Goal: Entertainment & Leisure: Consume media (video, audio)

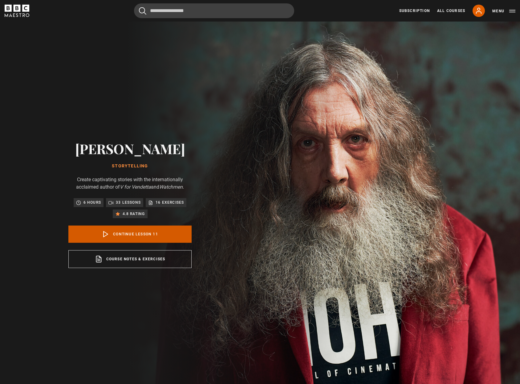
click at [165, 233] on link "Continue lesson 11" at bounding box center [129, 234] width 123 height 17
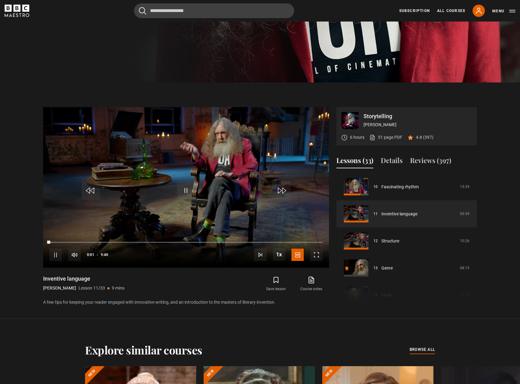
scroll to position [304, 0]
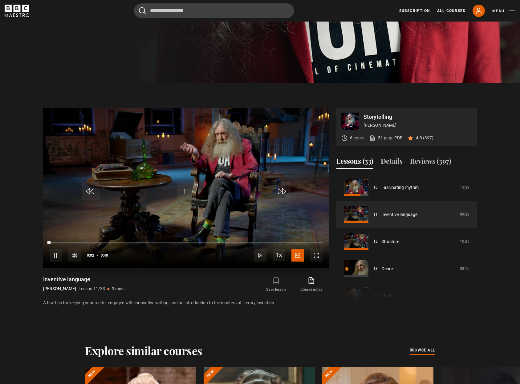
click at [282, 189] on span "Video Player" at bounding box center [281, 191] width 18 height 18
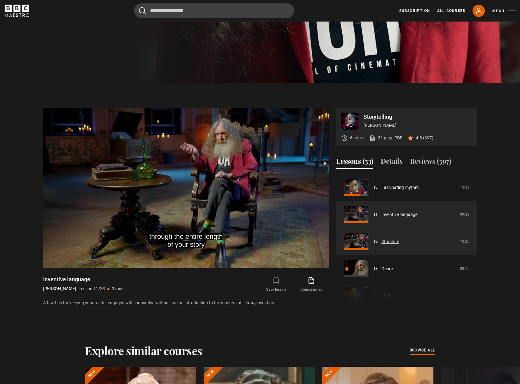
click at [390, 241] on link "Structure" at bounding box center [390, 242] width 18 height 6
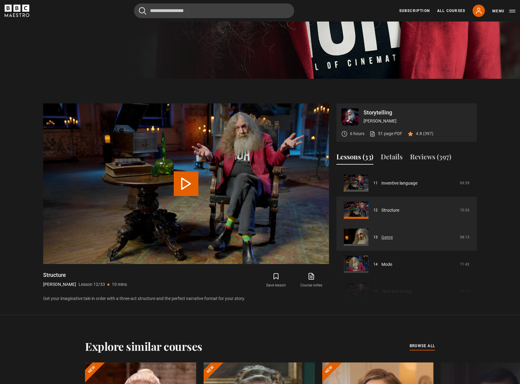
scroll to position [308, 0]
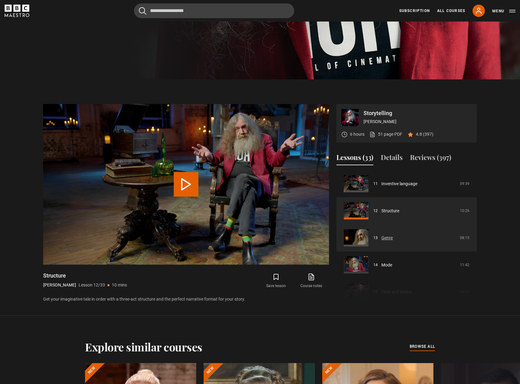
click at [388, 240] on link "Genre" at bounding box center [386, 238] width 11 height 6
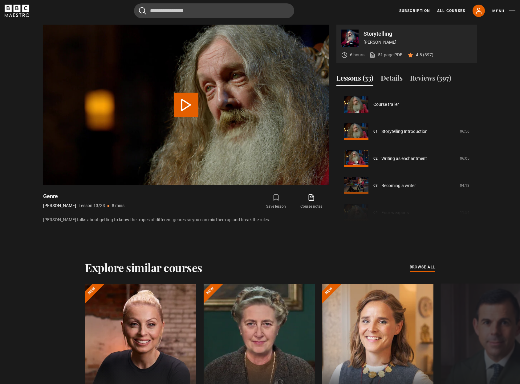
scroll to position [325, 0]
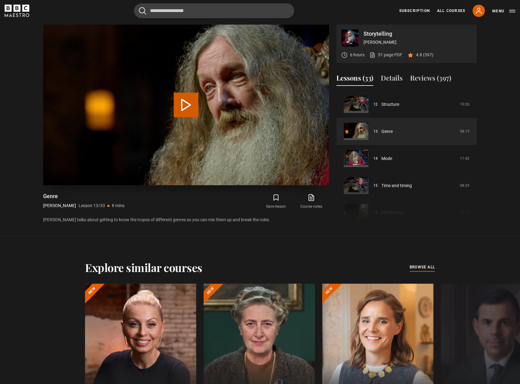
click at [188, 102] on button "Play Lesson Genre" at bounding box center [186, 105] width 25 height 25
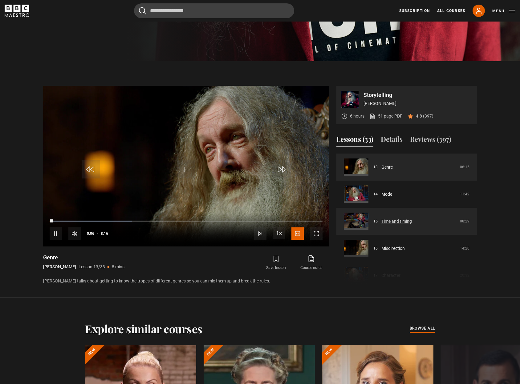
scroll to position [363, 0]
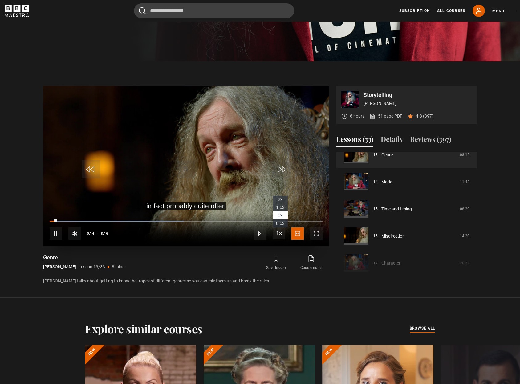
click at [281, 208] on span "1.5x" at bounding box center [280, 207] width 8 height 5
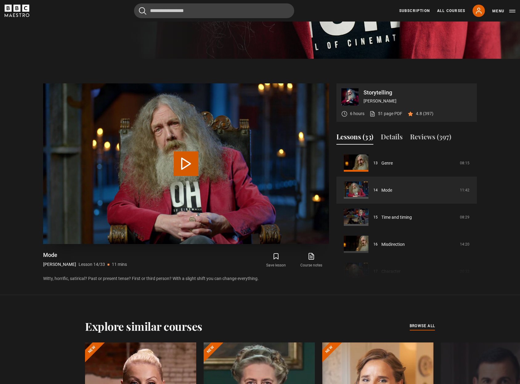
scroll to position [337, 0]
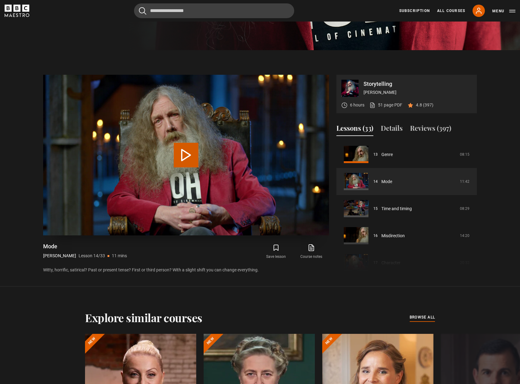
click at [191, 155] on button "Play Lesson Mode" at bounding box center [186, 155] width 25 height 25
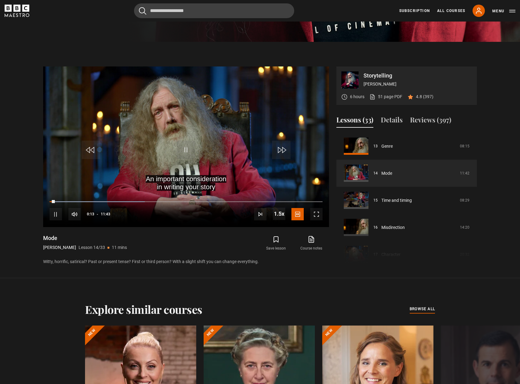
scroll to position [344, 0]
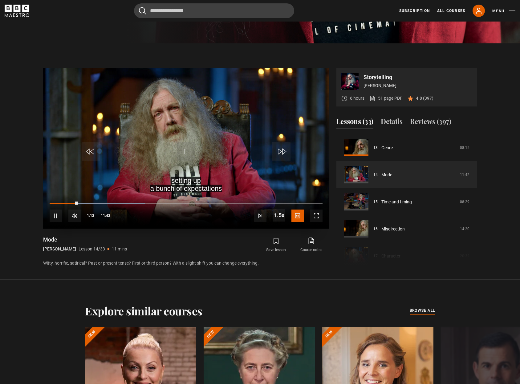
click at [187, 151] on span "Video Player" at bounding box center [186, 151] width 18 height 18
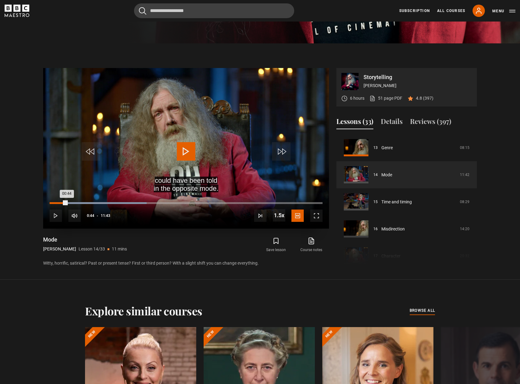
click at [67, 203] on div "Loaded : 35.53% 00:44 00:44" at bounding box center [186, 203] width 273 height 2
click at [184, 147] on span "Video Player" at bounding box center [186, 151] width 18 height 18
click at [61, 204] on div "Loaded : 39.08% 00:30 00:46" at bounding box center [186, 203] width 273 height 2
click at [186, 146] on span "Video Player" at bounding box center [186, 151] width 18 height 18
click at [187, 149] on span "Video Player" at bounding box center [186, 151] width 18 height 18
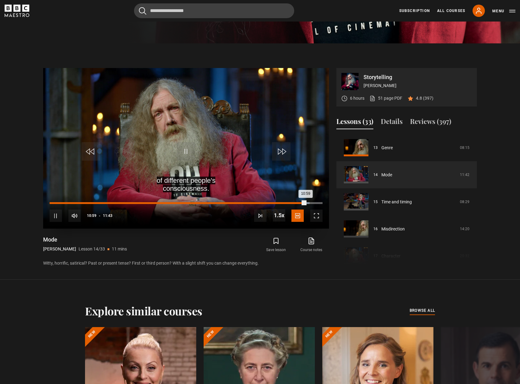
click at [300, 203] on div "10:46" at bounding box center [300, 203] width 1 height 2
click at [297, 203] on div "Loaded : 99.97% 10:37 10:49" at bounding box center [186, 203] width 273 height 2
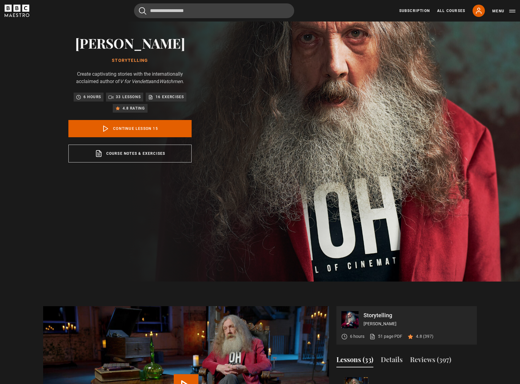
scroll to position [102, 0]
